Goal: Information Seeking & Learning: Find specific fact

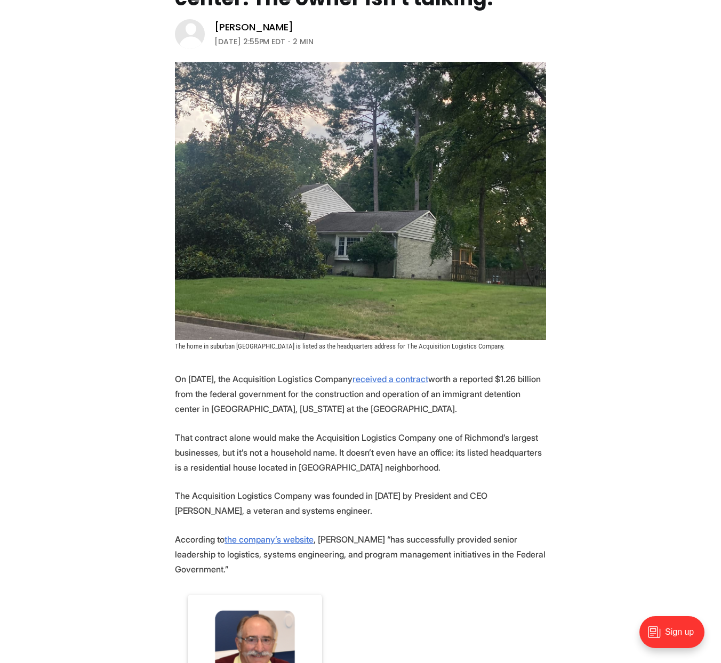
scroll to position [486, 0]
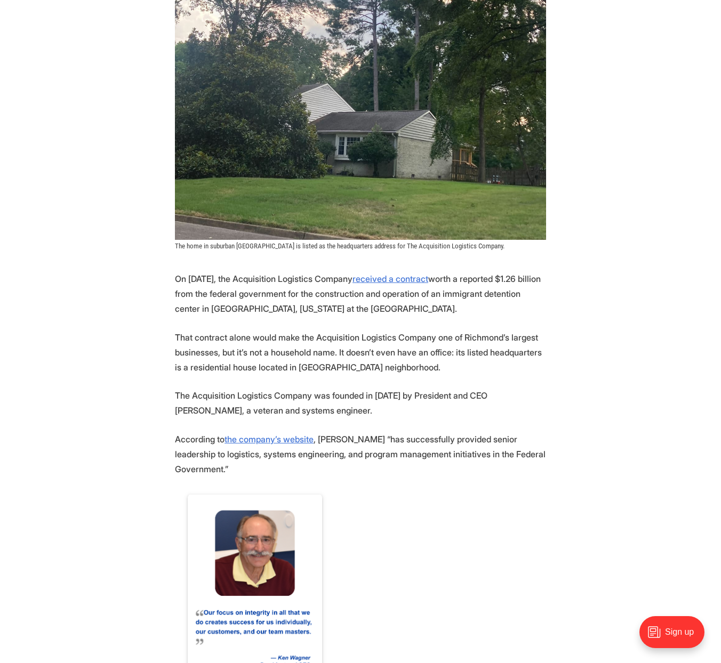
scroll to position [294, 0]
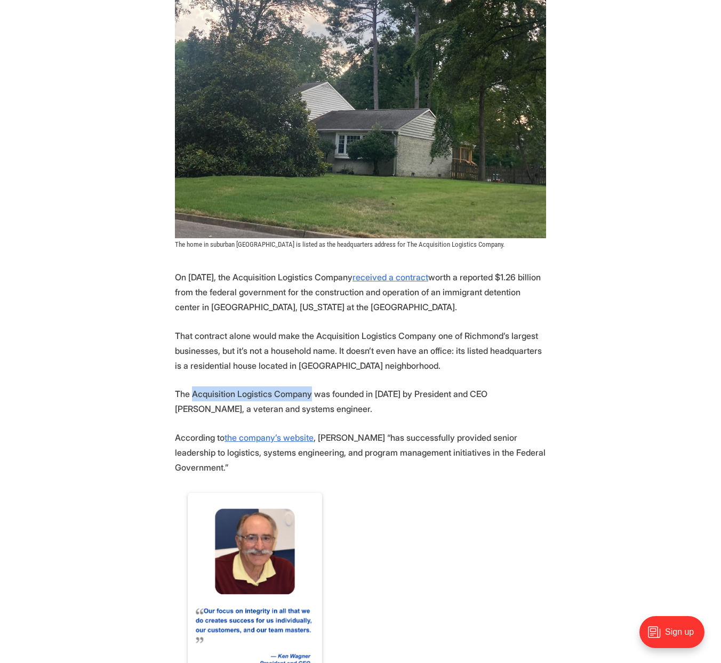
drag, startPoint x: 307, startPoint y: 392, endPoint x: 191, endPoint y: 394, distance: 115.2
click at [191, 394] on p "The Acquisition Logistics Company was founded in [DATE] by President and CEO [P…" at bounding box center [360, 402] width 371 height 30
copy p "Acquisition Logistics Company"
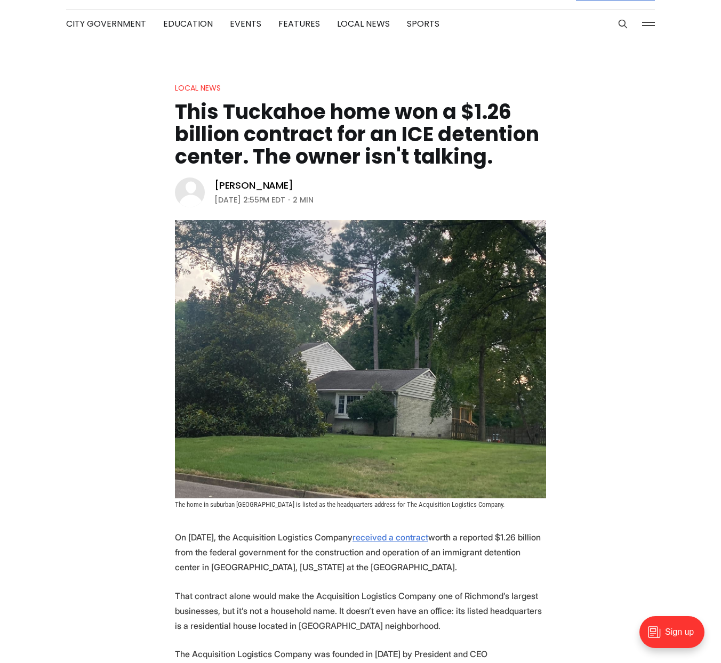
scroll to position [34, 0]
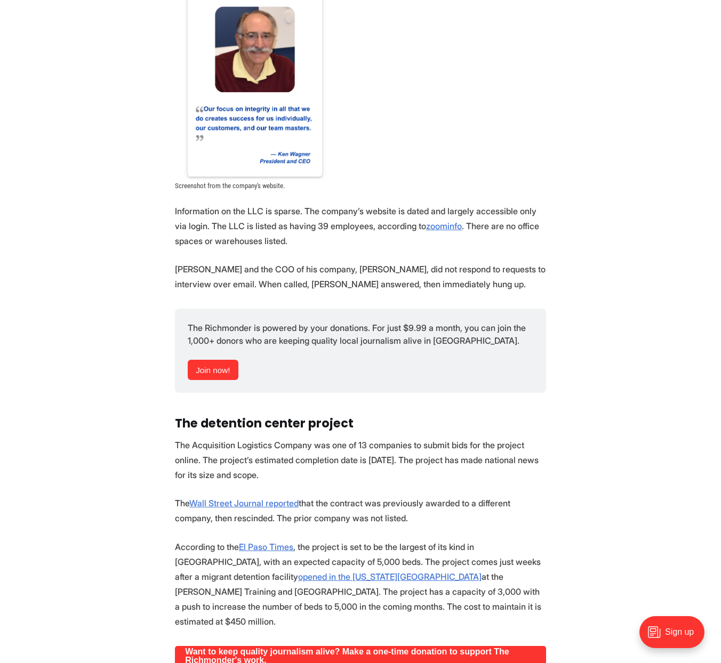
scroll to position [801, 0]
